Goal: Transaction & Acquisition: Subscribe to service/newsletter

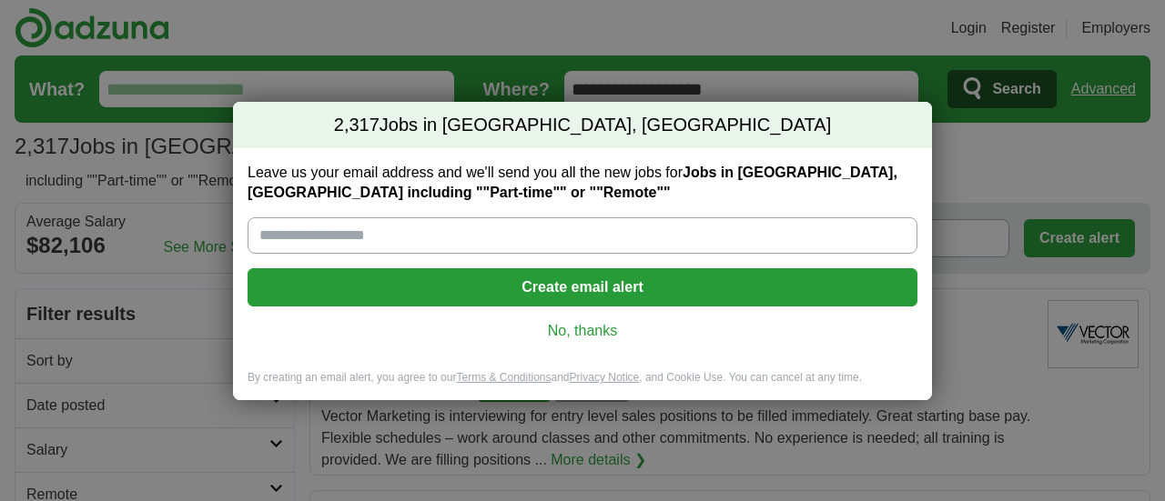
click at [603, 294] on button "Create email alert" at bounding box center [582, 287] width 670 height 38
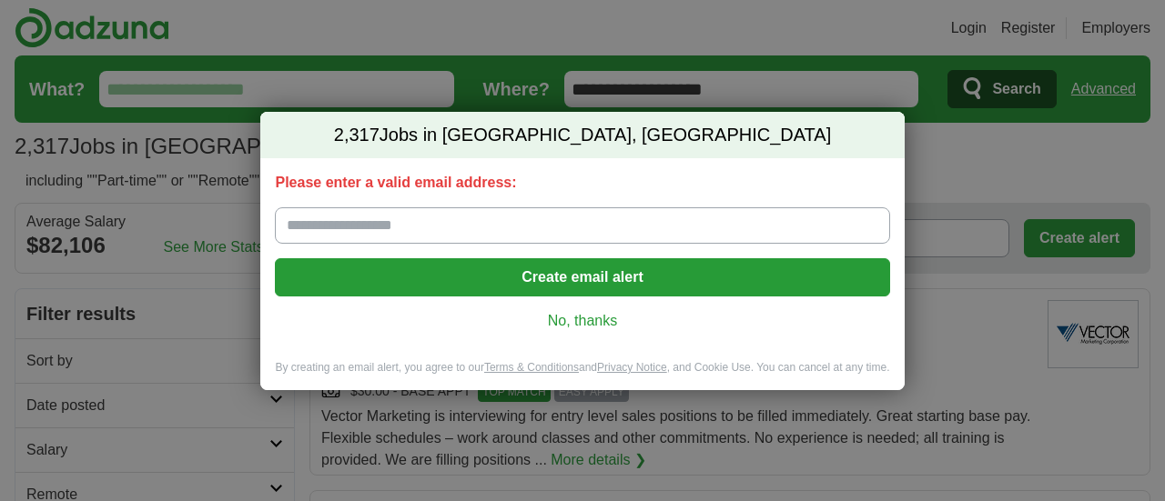
click at [471, 229] on input "Please enter a valid email address:" at bounding box center [582, 225] width 614 height 36
type input "**********"
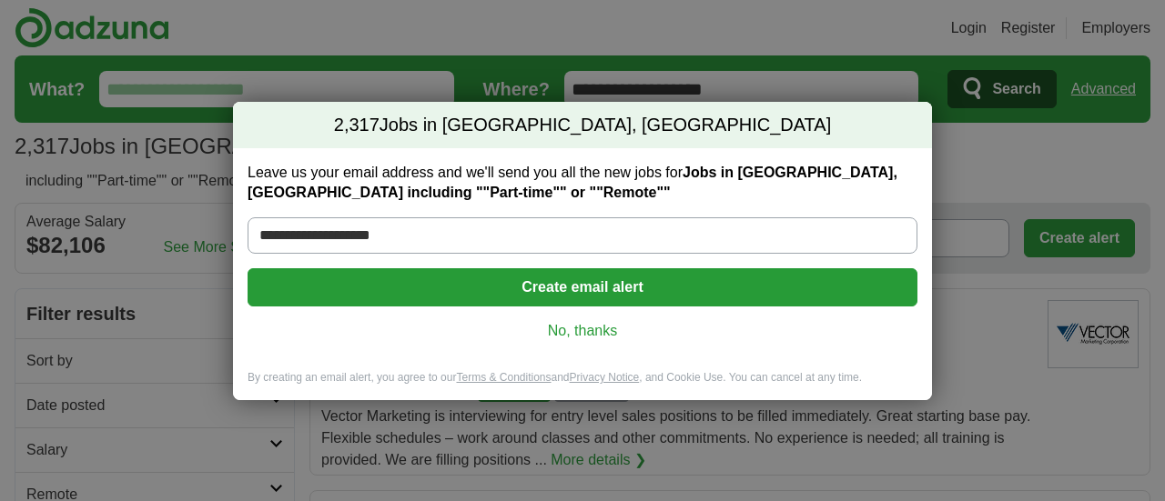
click at [537, 295] on button "Create email alert" at bounding box center [582, 287] width 670 height 38
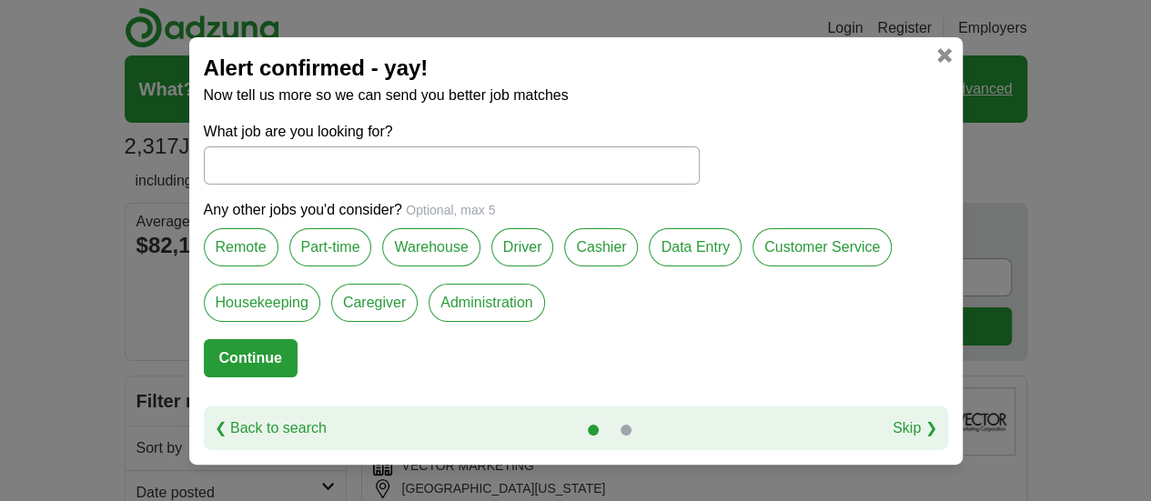
click at [265, 243] on label "Remote" at bounding box center [241, 247] width 75 height 38
click at [306, 241] on label "Part-time" at bounding box center [330, 247] width 83 height 38
click at [777, 250] on label "Customer Service" at bounding box center [821, 247] width 139 height 38
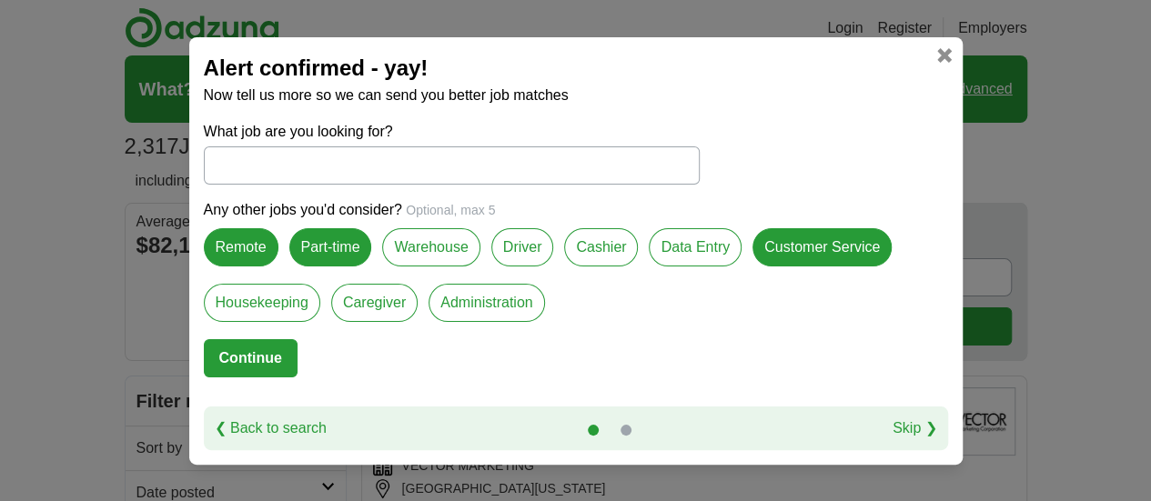
click at [267, 347] on button "Continue" at bounding box center [251, 358] width 94 height 38
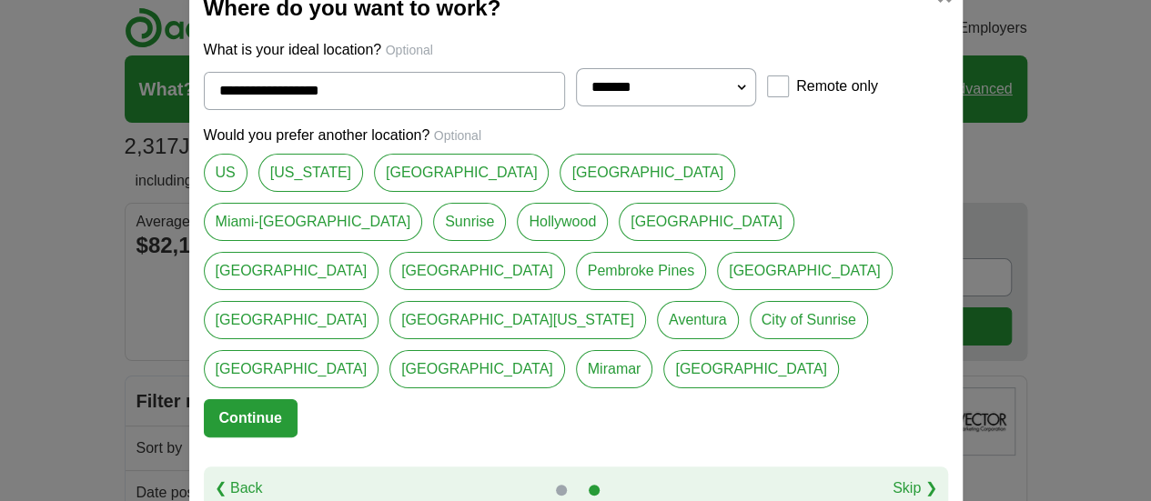
click at [406, 189] on link "[GEOGRAPHIC_DATA]" at bounding box center [462, 173] width 176 height 38
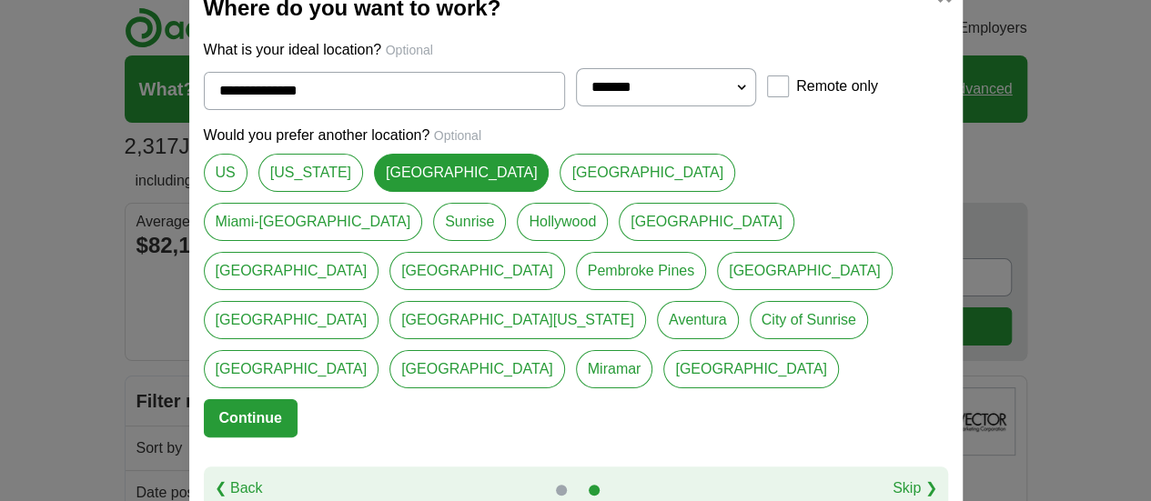
click at [560, 188] on link "[GEOGRAPHIC_DATA]" at bounding box center [648, 173] width 176 height 38
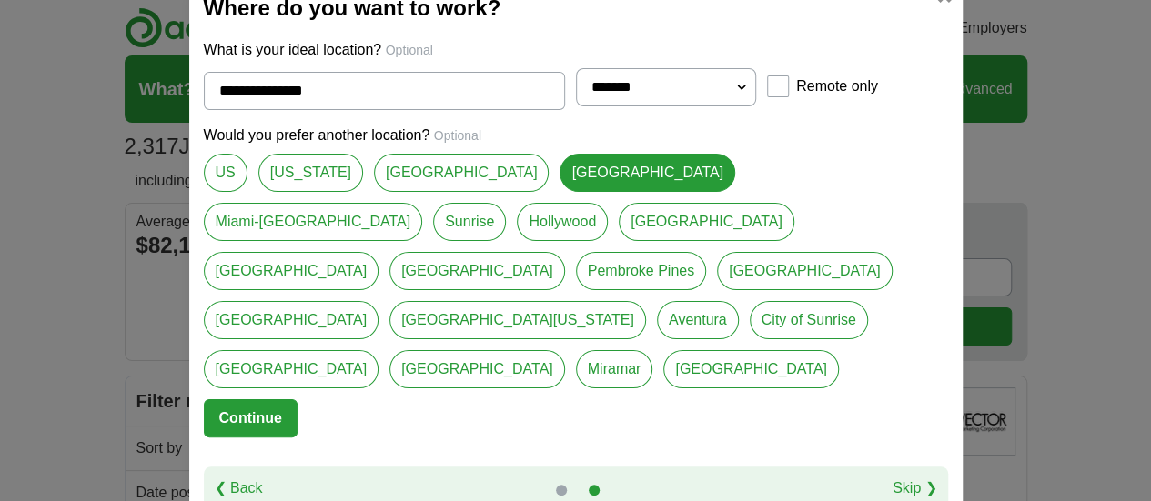
click at [506, 204] on link "Sunrise" at bounding box center [469, 222] width 73 height 38
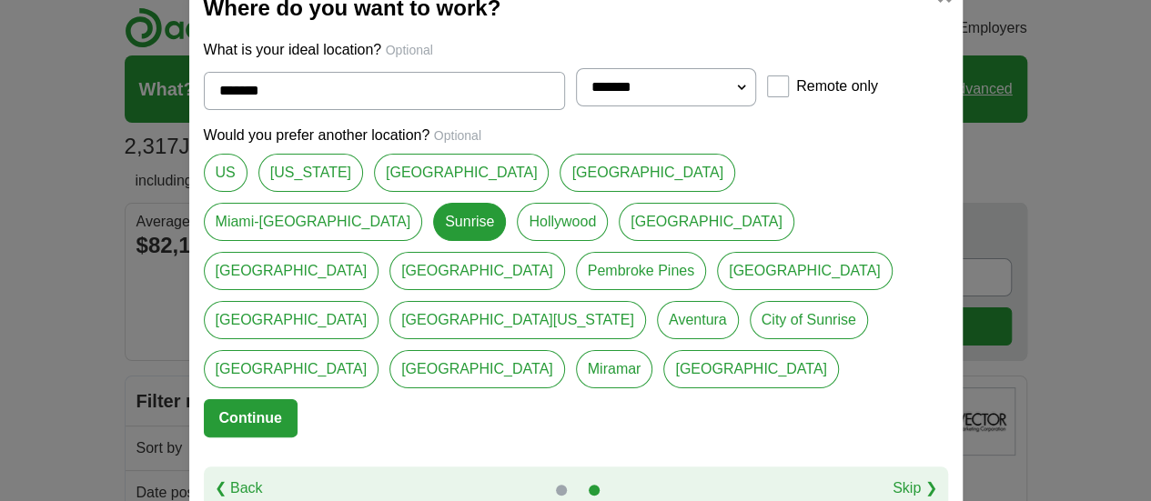
click at [706, 252] on link "Pembroke Pines" at bounding box center [641, 271] width 130 height 38
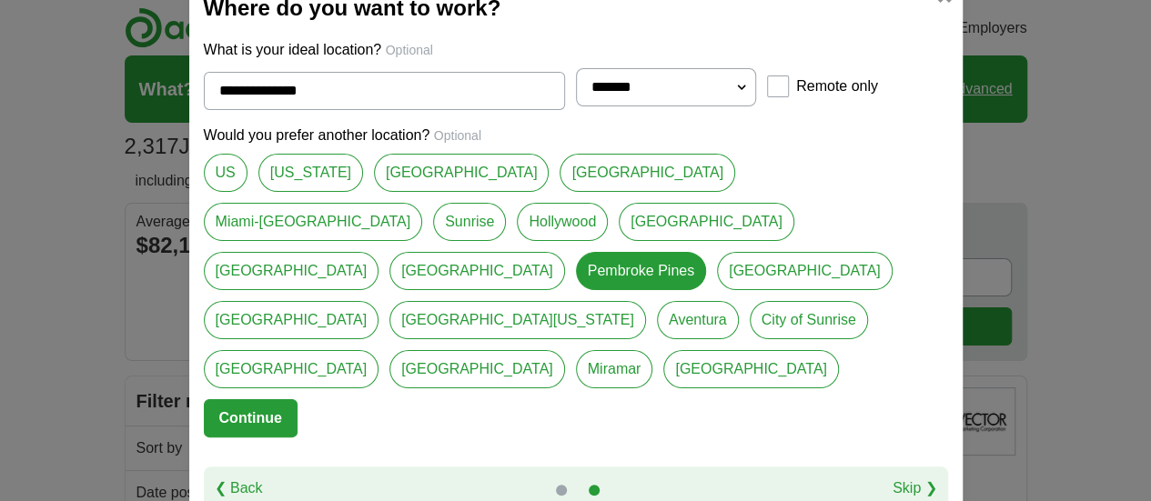
click at [565, 252] on link "[GEOGRAPHIC_DATA]" at bounding box center [477, 271] width 176 height 38
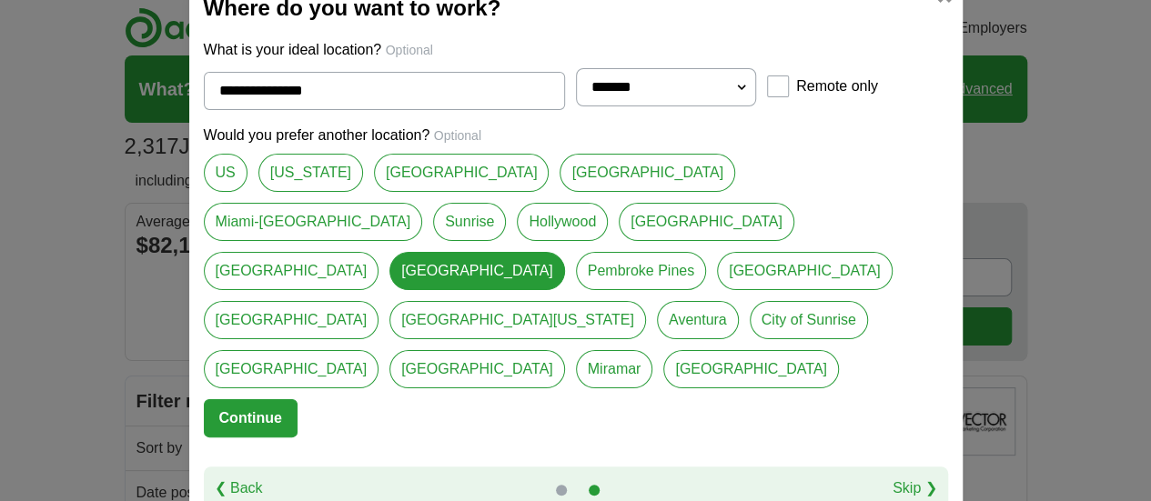
click at [379, 252] on link "[GEOGRAPHIC_DATA]" at bounding box center [292, 271] width 176 height 38
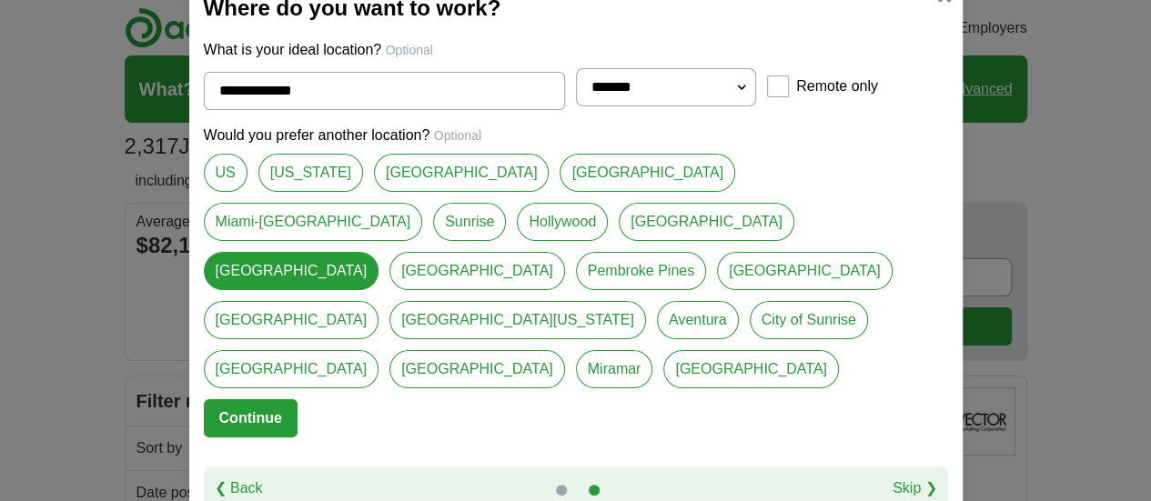
click at [619, 241] on link "[GEOGRAPHIC_DATA]" at bounding box center [707, 222] width 176 height 38
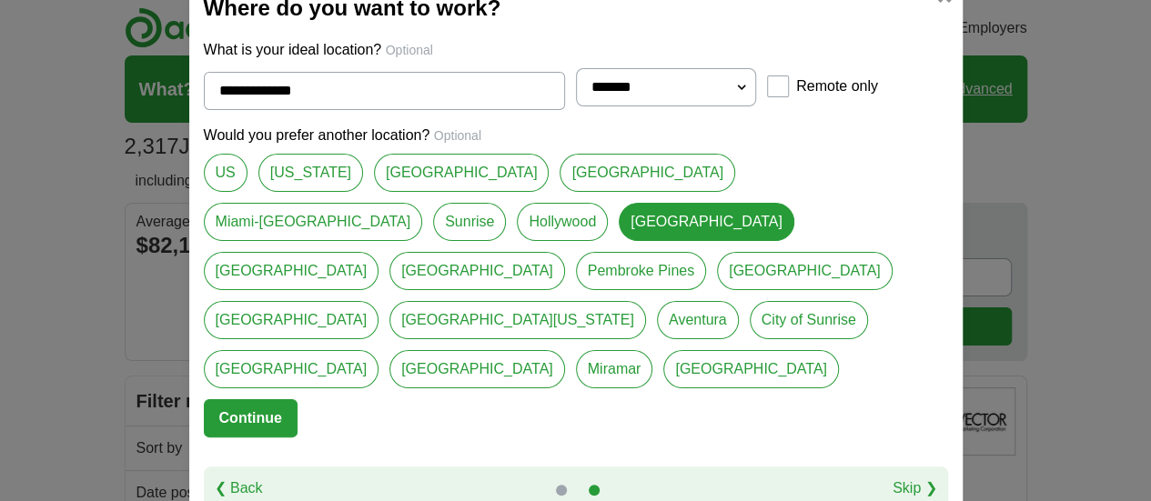
click at [379, 301] on link "[GEOGRAPHIC_DATA]" at bounding box center [292, 320] width 176 height 38
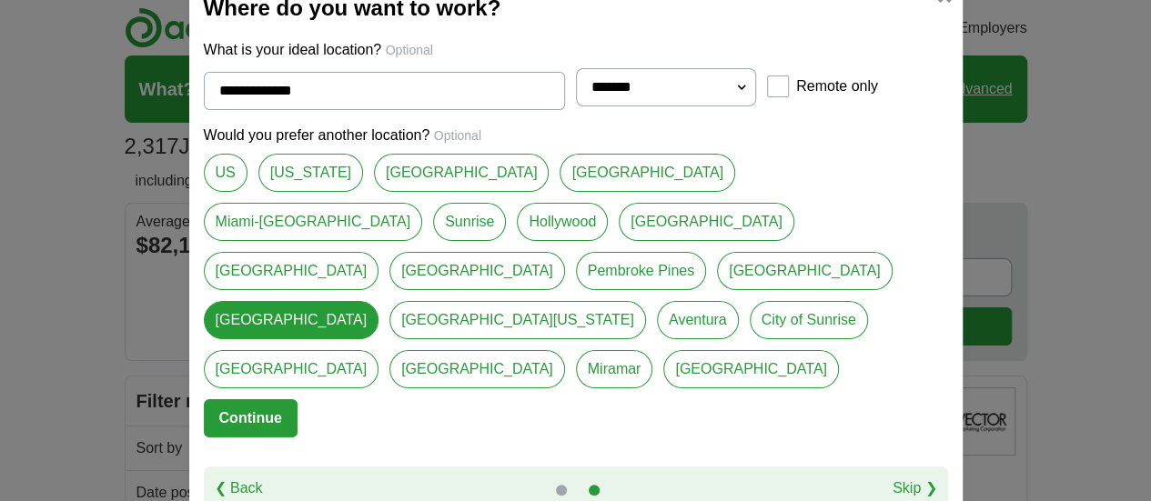
click at [619, 241] on link "[GEOGRAPHIC_DATA]" at bounding box center [707, 222] width 176 height 38
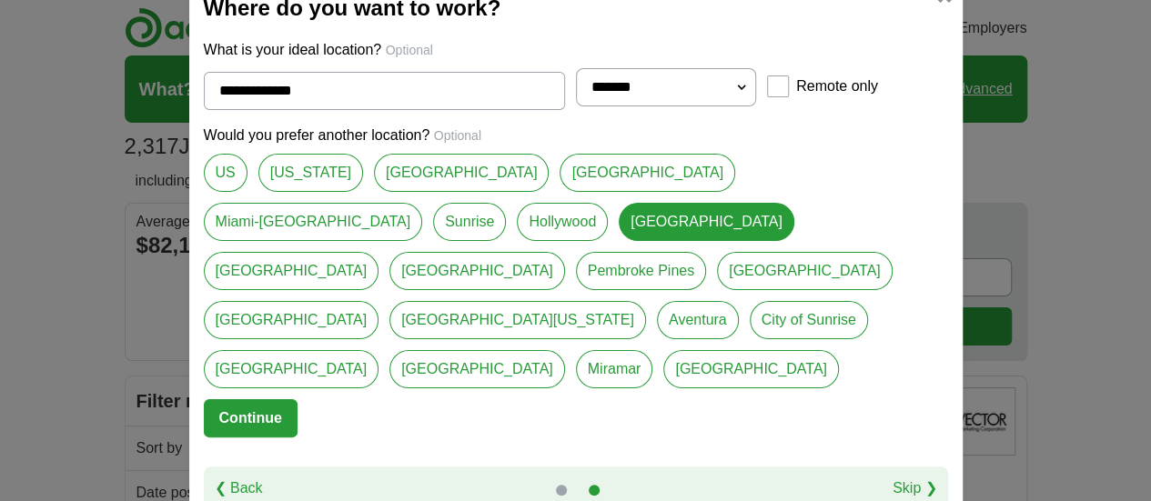
click at [379, 252] on link "[GEOGRAPHIC_DATA]" at bounding box center [292, 271] width 176 height 38
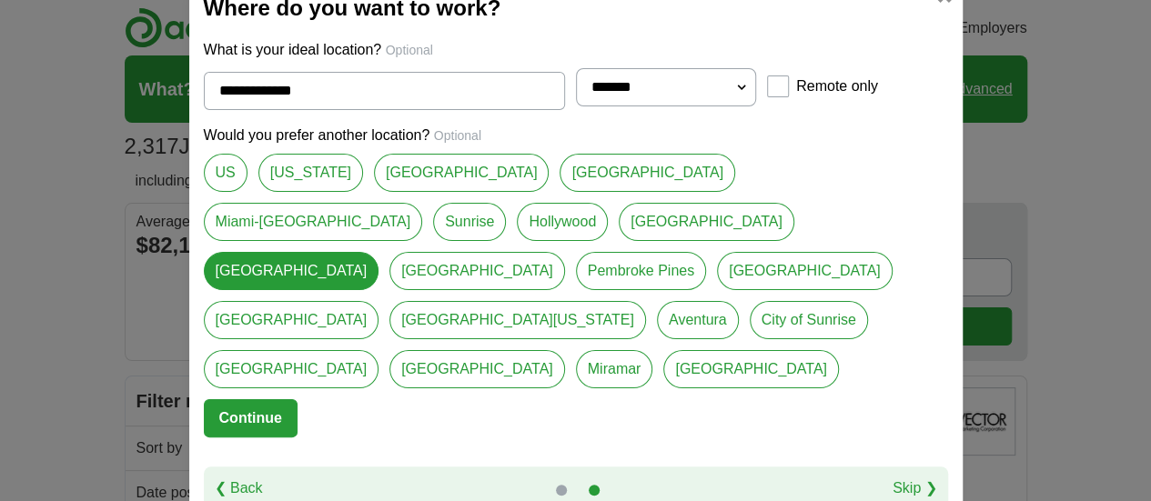
click at [560, 181] on link "[GEOGRAPHIC_DATA]" at bounding box center [648, 173] width 176 height 38
type input "**********"
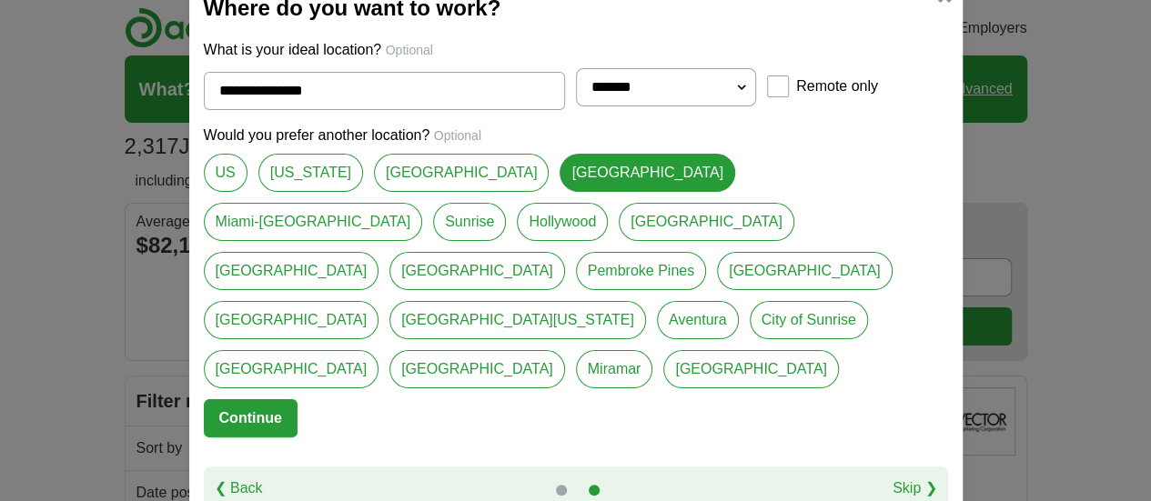
click at [267, 399] on button "Continue" at bounding box center [251, 418] width 94 height 38
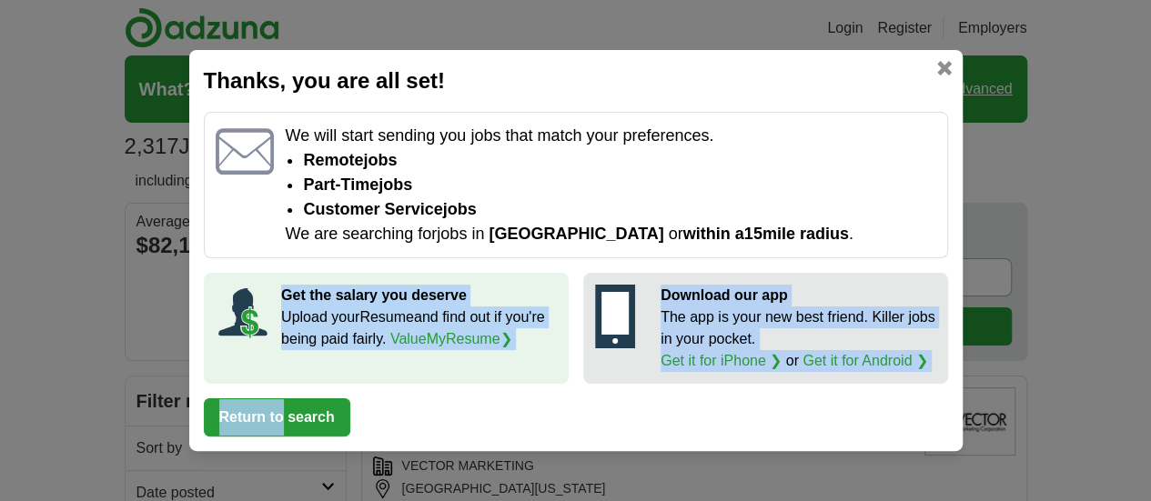
drag, startPoint x: 267, startPoint y: 383, endPoint x: 284, endPoint y: 424, distance: 44.1
click at [284, 424] on div "Thanks, you are all set! We will start sending you jobs that match your prefere…" at bounding box center [575, 250] width 773 height 401
click at [286, 424] on button "Return to search" at bounding box center [277, 418] width 146 height 38
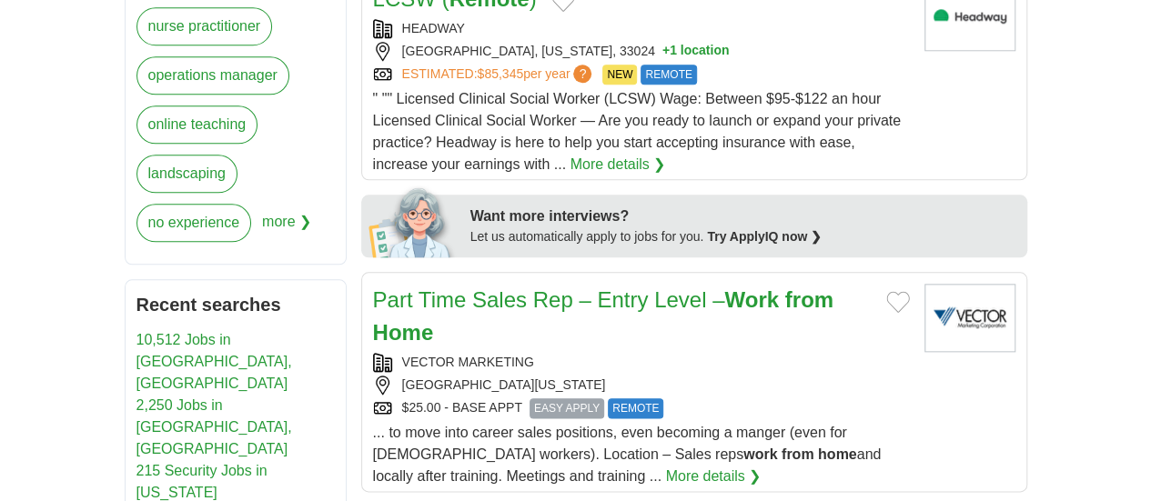
scroll to position [1031, 0]
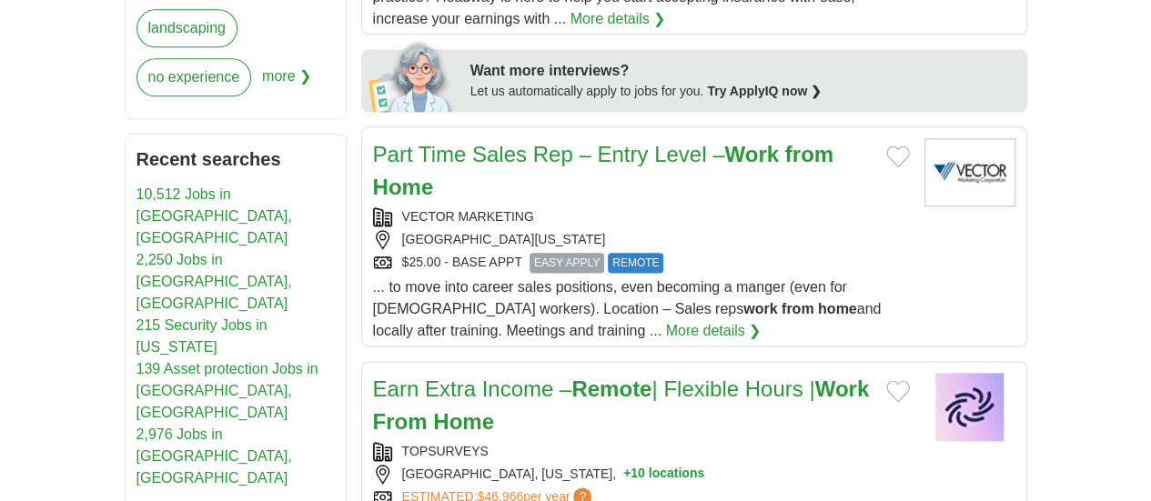
click at [571, 377] on strong "Remote" at bounding box center [611, 389] width 80 height 25
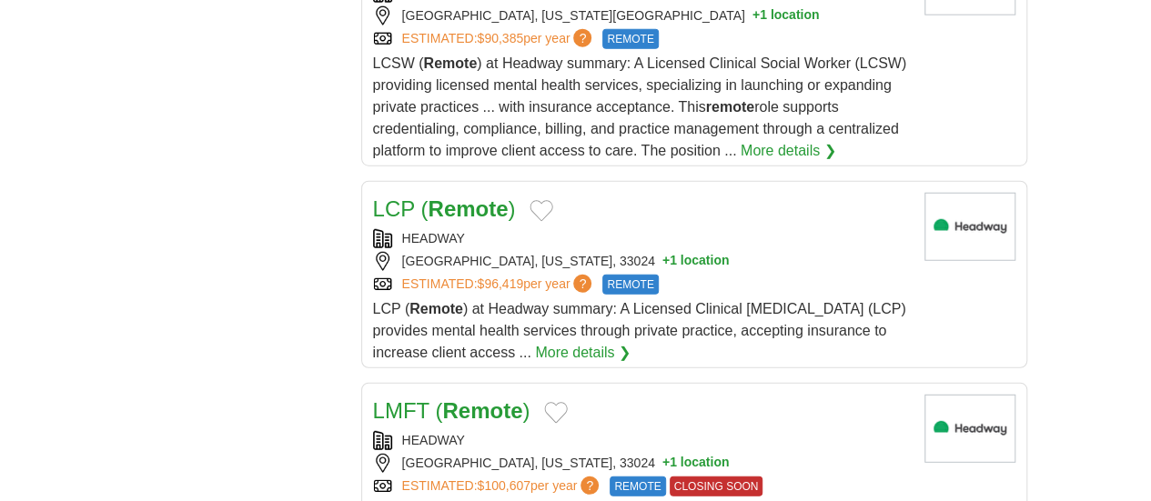
scroll to position [2328, 0]
